Goal: Navigation & Orientation: Find specific page/section

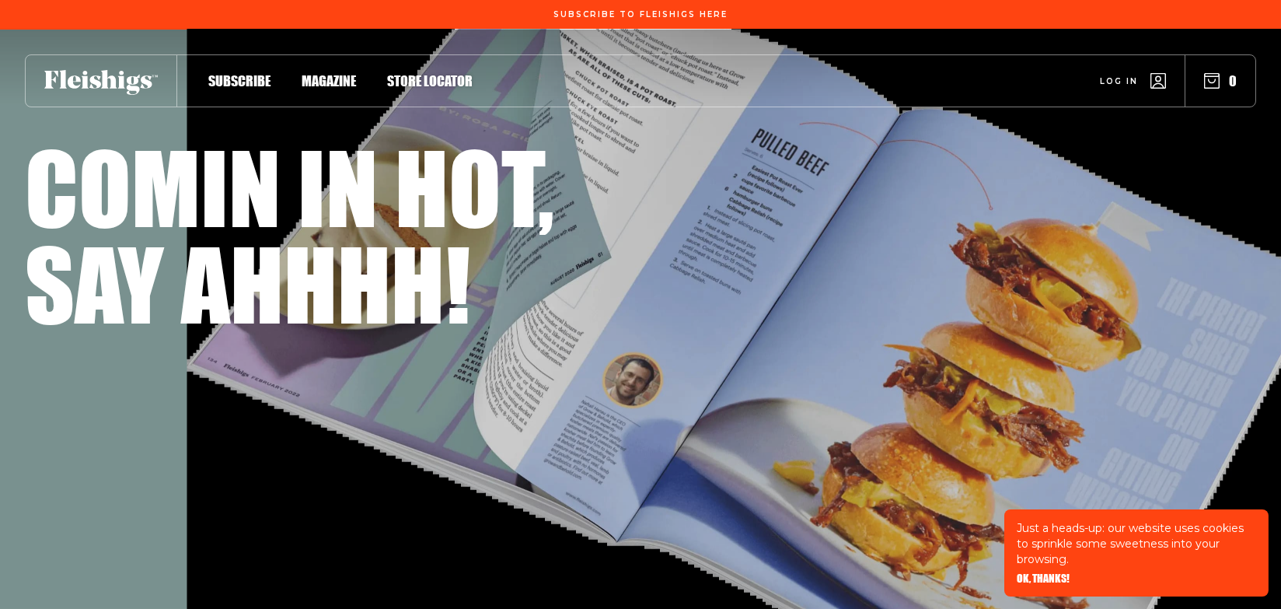
click at [1110, 75] on span "Log in" at bounding box center [1119, 70] width 38 height 12
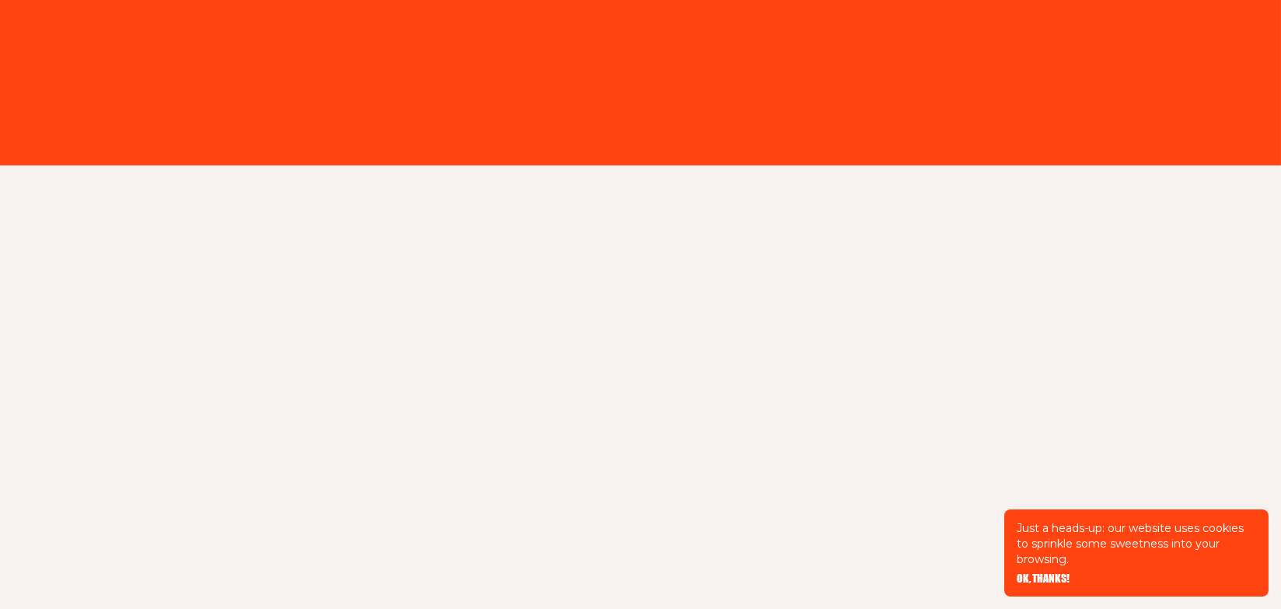
type input "sheva8702@gmail.com"
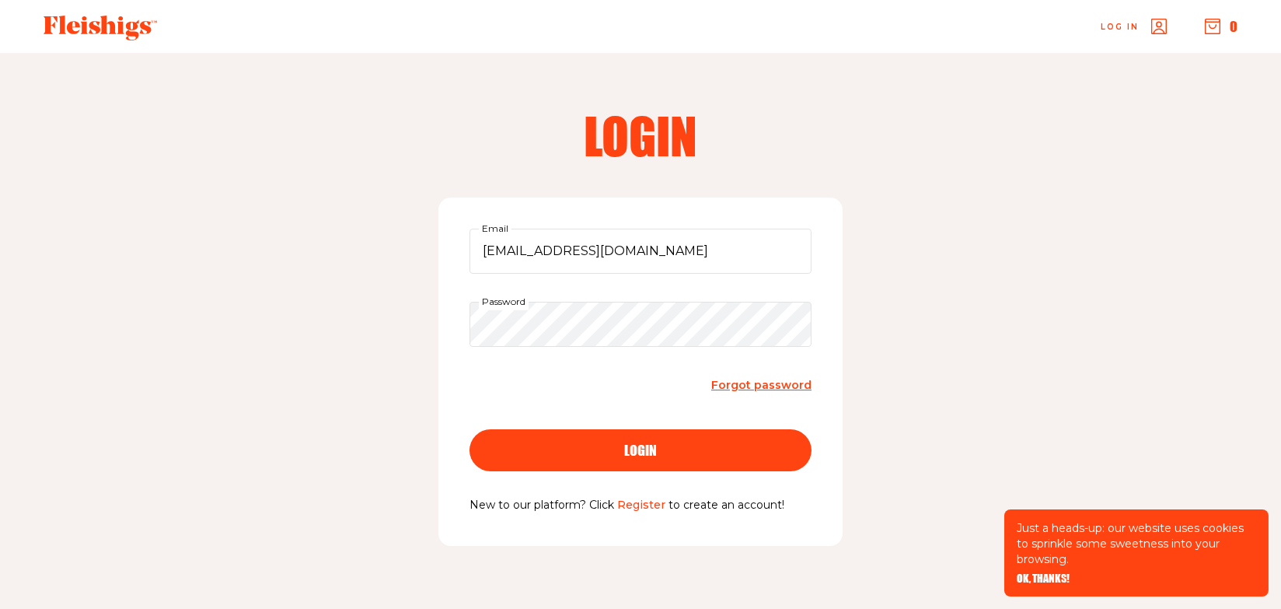
click at [654, 459] on button "login" at bounding box center [640, 450] width 342 height 42
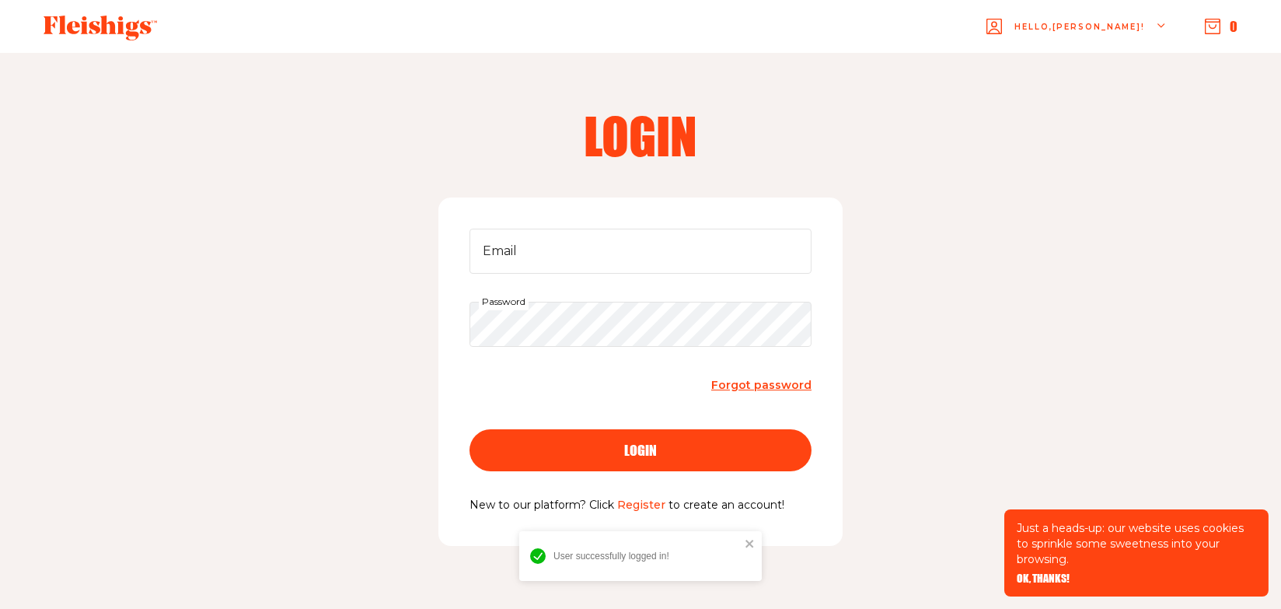
click at [1045, 573] on span "OK, THANKS!" at bounding box center [1043, 567] width 53 height 11
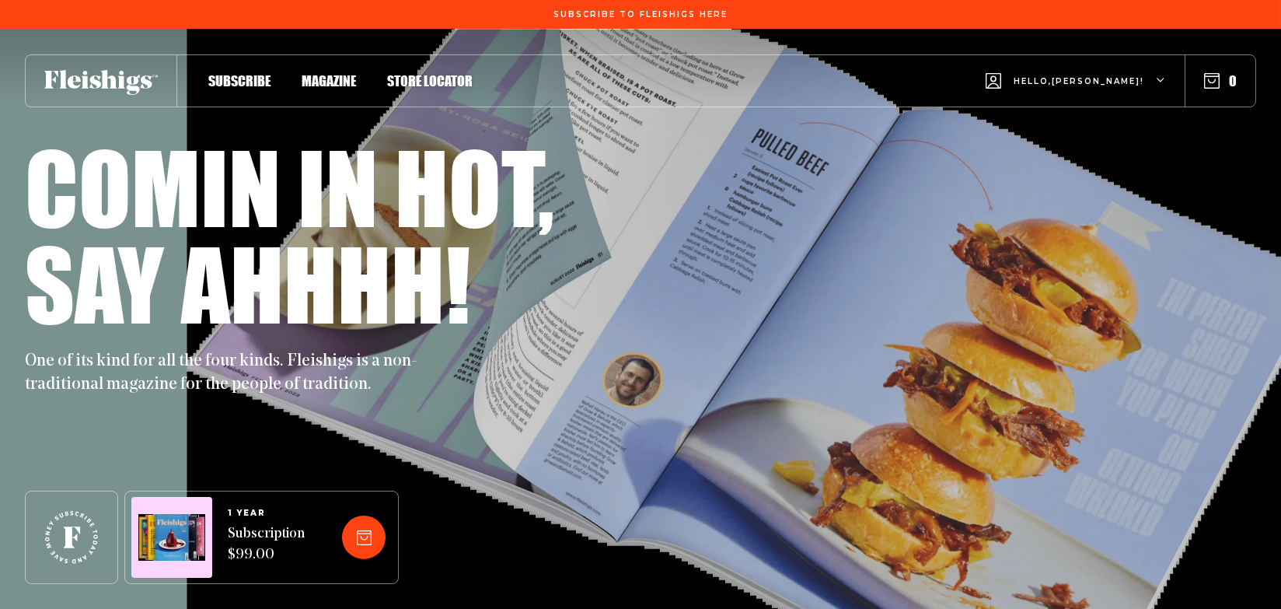
click at [327, 73] on span "Magazine" at bounding box center [329, 64] width 54 height 17
